Goal: Task Accomplishment & Management: Manage account settings

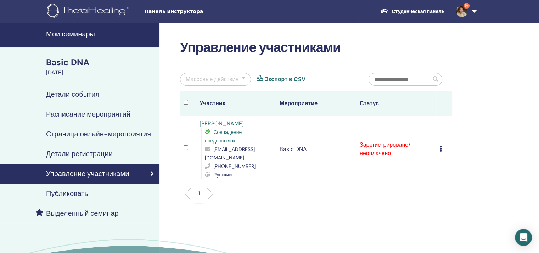
click at [79, 34] on h4 "Мои семинары" at bounding box center [100, 34] width 109 height 9
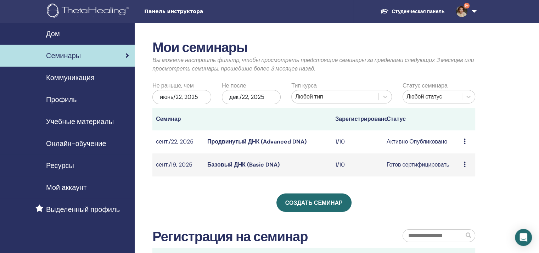
click at [234, 164] on link "Базовый ДНК (Basic DNA)" at bounding box center [243, 164] width 72 height 7
click at [466, 164] on div "Предварительный просмотр Редактировать Участники Отмена" at bounding box center [468, 165] width 8 height 9
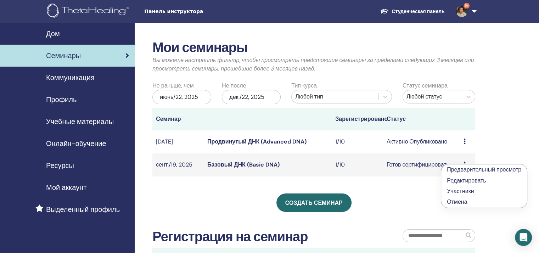
click at [398, 192] on div "Мои семинары Вы можете настроить фильтр, чтобы просмотреть предстоящие семинары…" at bounding box center [313, 167] width 323 height 255
click at [234, 167] on link "Базовый ДНК (Basic DNA)" at bounding box center [243, 164] width 72 height 7
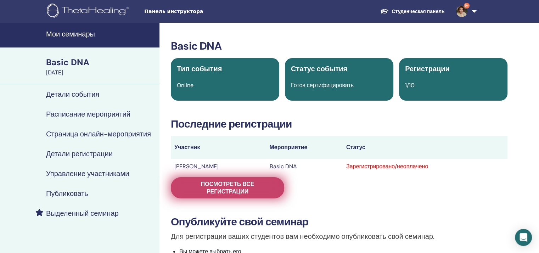
click at [229, 186] on span "Посмотреть все регистрации" at bounding box center [228, 187] width 96 height 15
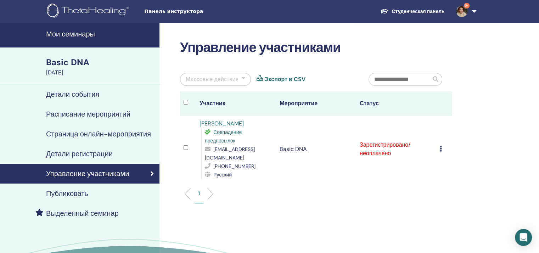
click at [441, 148] on icon at bounding box center [441, 149] width 2 height 6
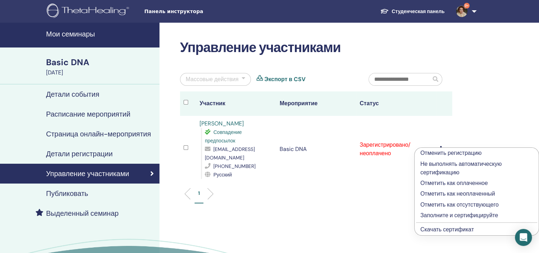
click at [447, 184] on p "Отметить как оплаченное" at bounding box center [477, 183] width 113 height 9
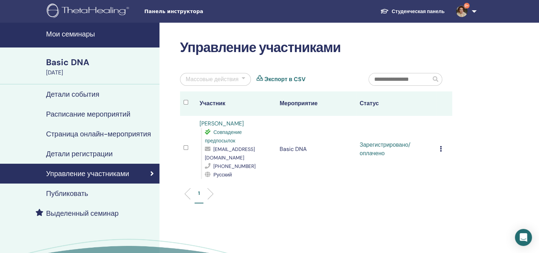
click at [443, 150] on div "Отменить регистрацию Не выполнять автоматическую сертификацию Отметить как опла…" at bounding box center [444, 149] width 9 height 9
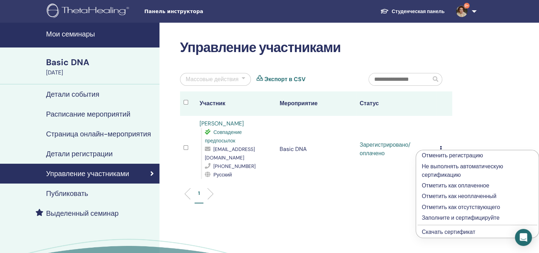
click at [434, 234] on link "Скачать сертификат" at bounding box center [449, 231] width 54 height 7
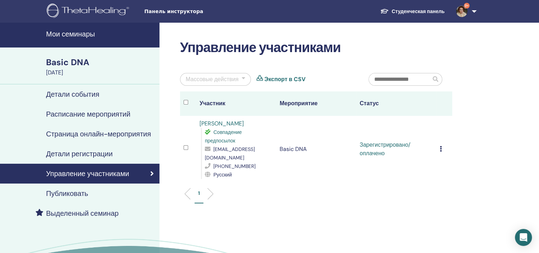
click at [442, 151] on icon at bounding box center [441, 149] width 2 height 6
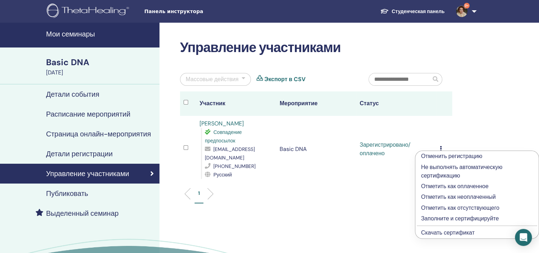
click at [427, 218] on p "Заполните и сертифицируйте" at bounding box center [477, 219] width 112 height 9
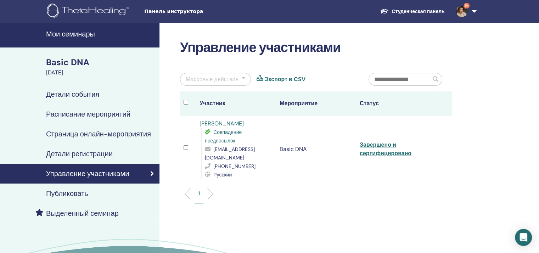
click at [65, 35] on h4 "Мои семинары" at bounding box center [100, 34] width 109 height 9
